Goal: Communication & Community: Connect with others

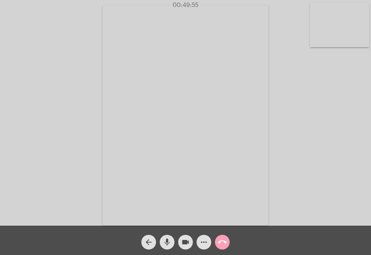
drag, startPoint x: 0, startPoint y: 0, endPoint x: 228, endPoint y: 241, distance: 331.6
click at [228, 241] on button "call_end" at bounding box center [222, 242] width 15 height 15
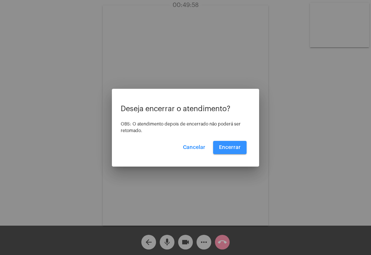
click at [228, 150] on span "Encerrar" at bounding box center [230, 147] width 22 height 5
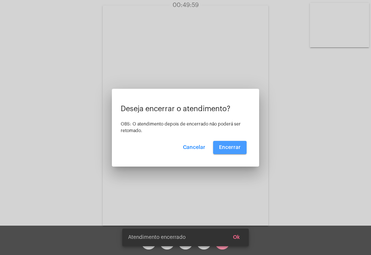
click at [228, 150] on video at bounding box center [185, 116] width 165 height 221
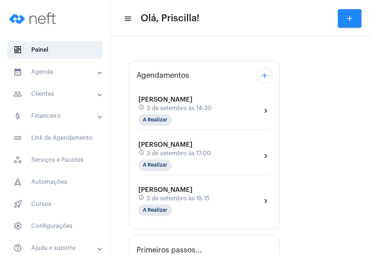
type input "[URL][DOMAIN_NAME][PERSON_NAME][PERSON_NAME]"
